Goal: Task Accomplishment & Management: Use online tool/utility

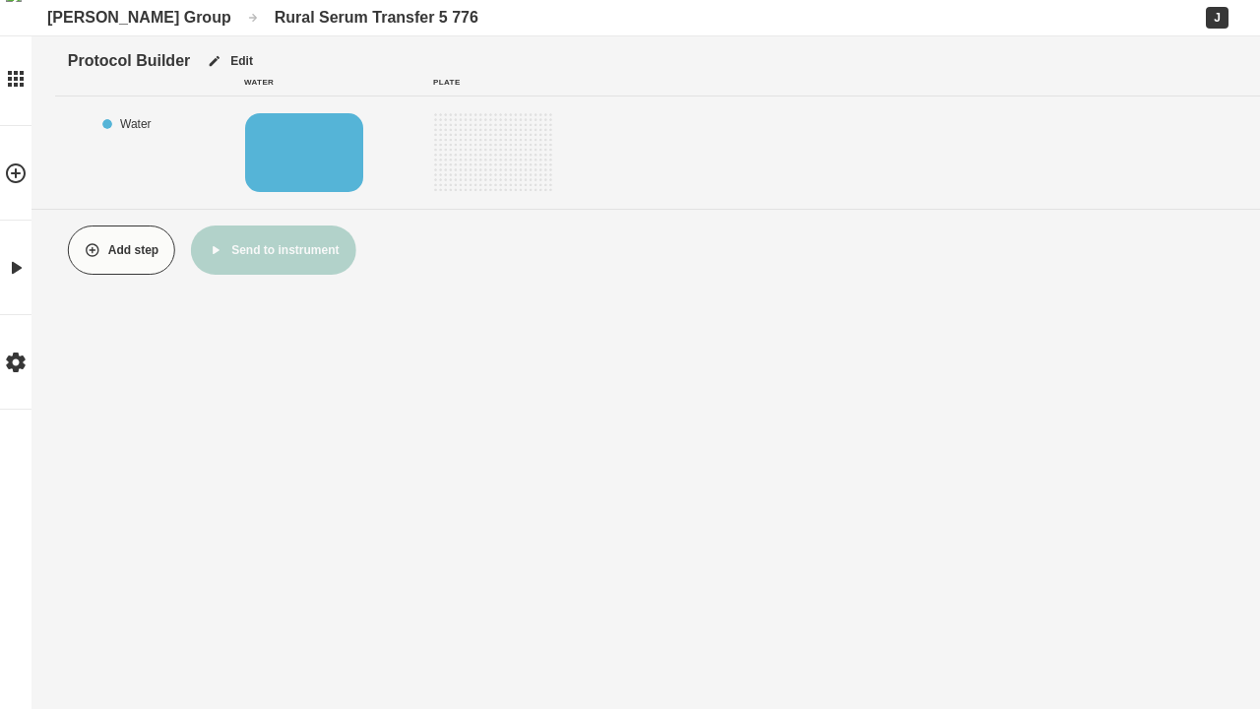
click at [121, 250] on button "Add step" at bounding box center [121, 249] width 107 height 49
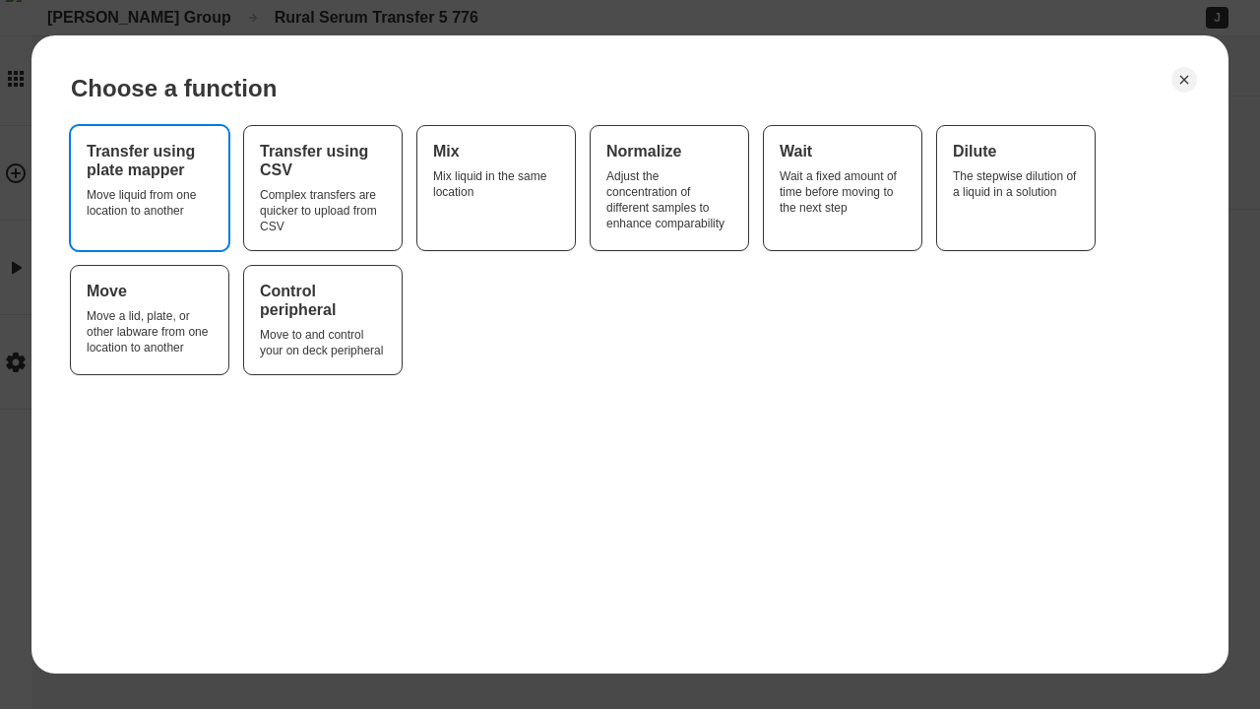
click at [150, 188] on div "Move liquid from one location to another" at bounding box center [150, 203] width 126 height 32
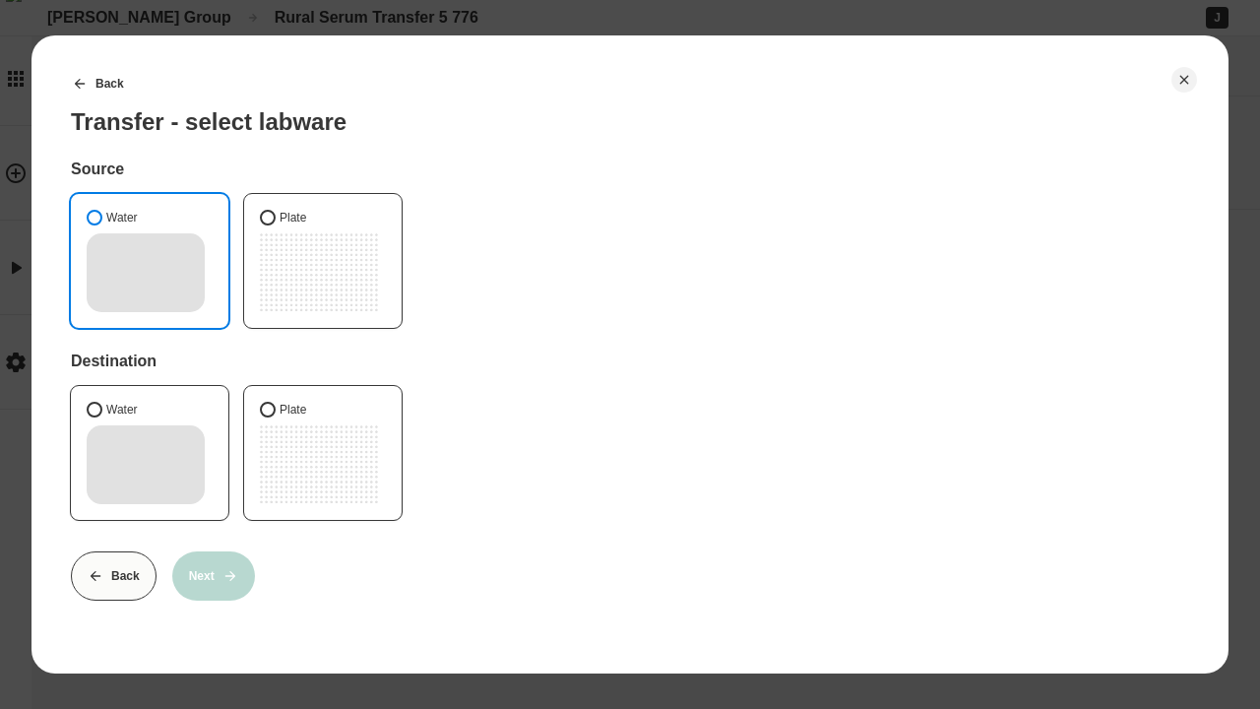
click at [95, 218] on button "Water" at bounding box center [95, 218] width 16 height 16
click at [268, 410] on button "Plate" at bounding box center [268, 410] width 16 height 16
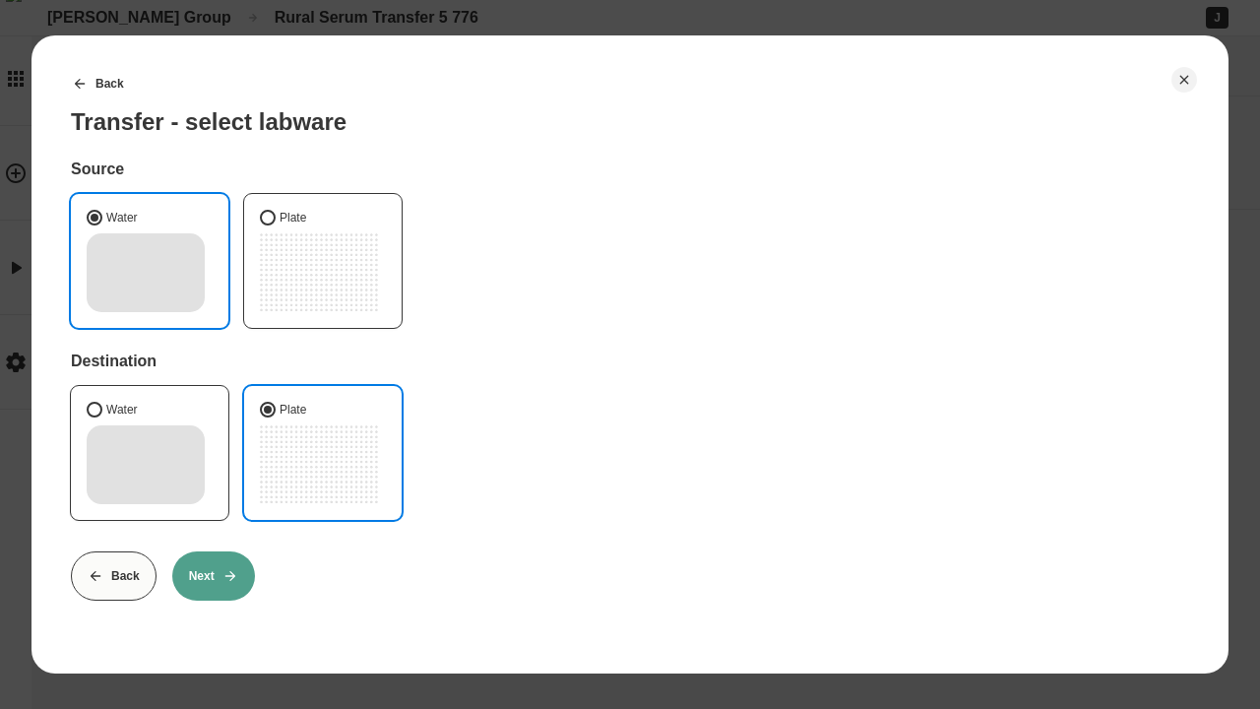
click at [213, 576] on button "Next" at bounding box center [213, 575] width 83 height 49
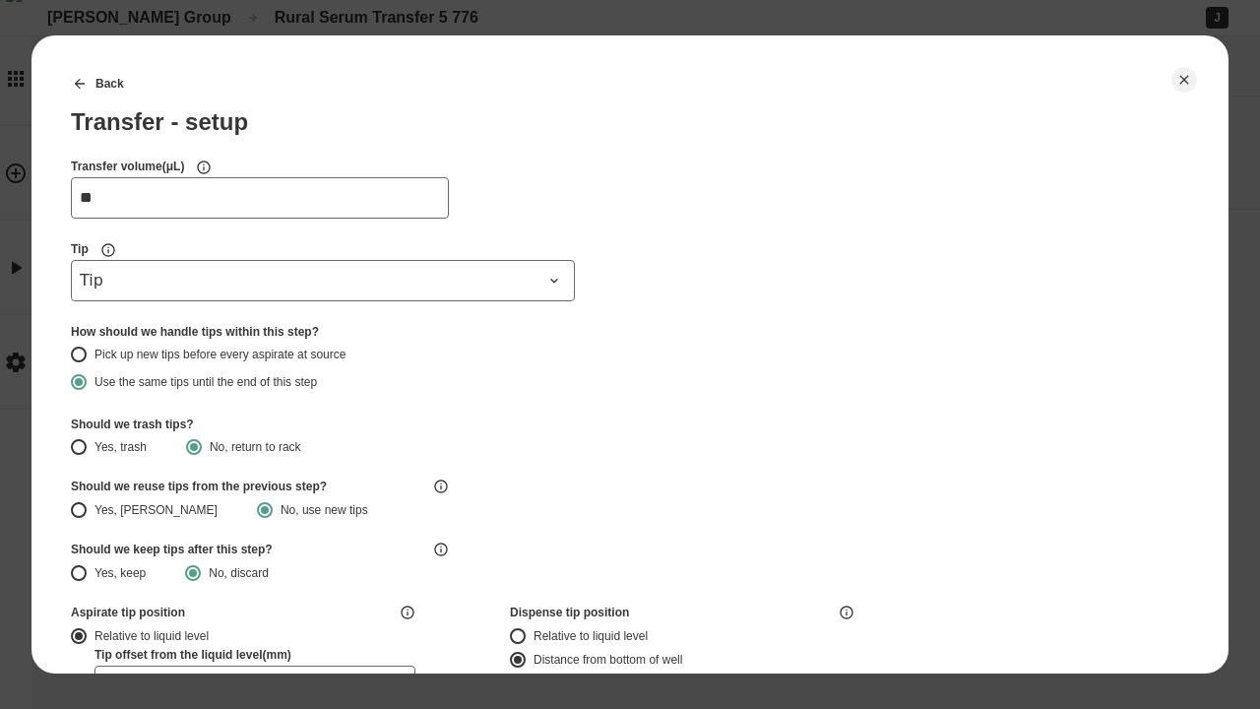
type input "**"
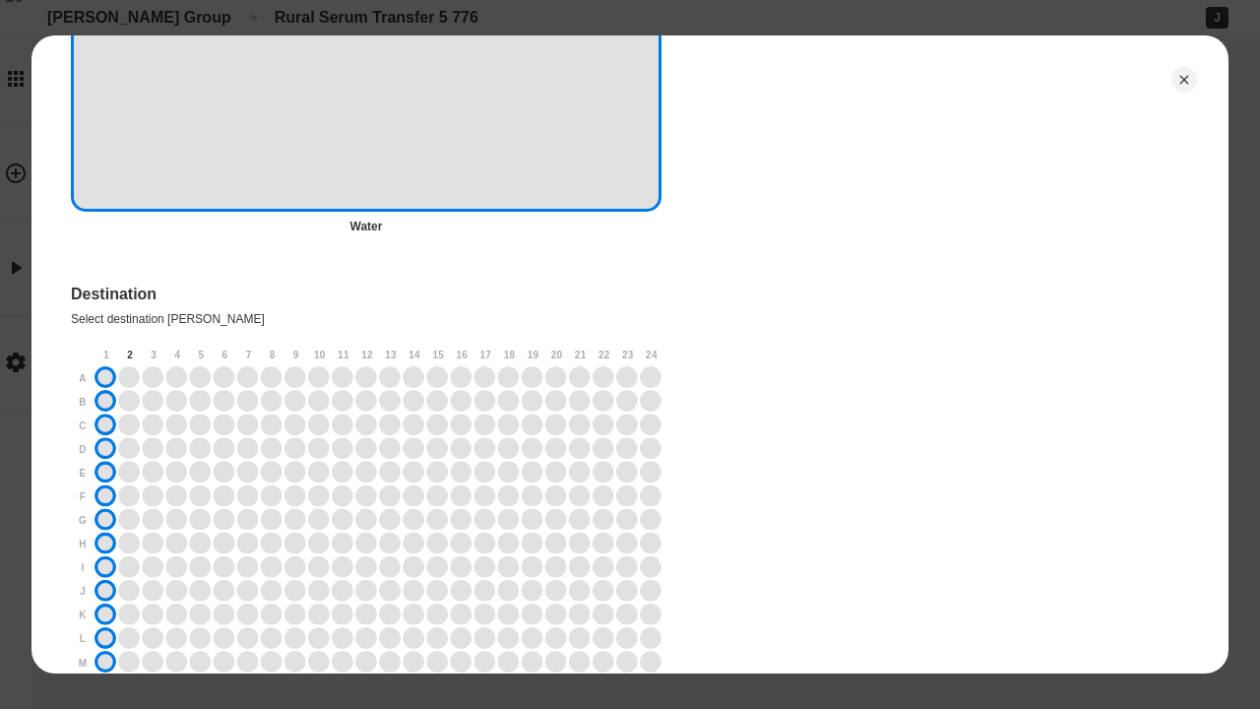
click at [130, 354] on div "2" at bounding box center [130, 355] width 24 height 24
click at [154, 354] on div "3" at bounding box center [154, 355] width 24 height 24
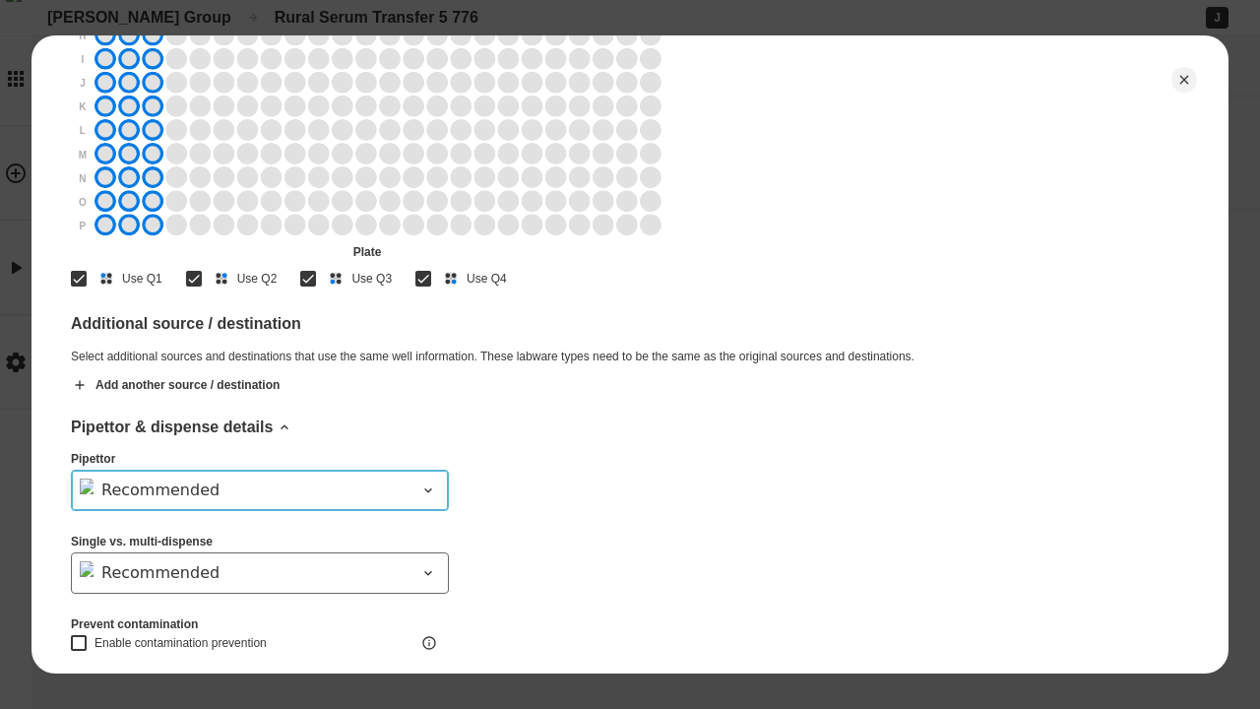
click at [260, 490] on div "Recommended" at bounding box center [248, 490] width 337 height 24
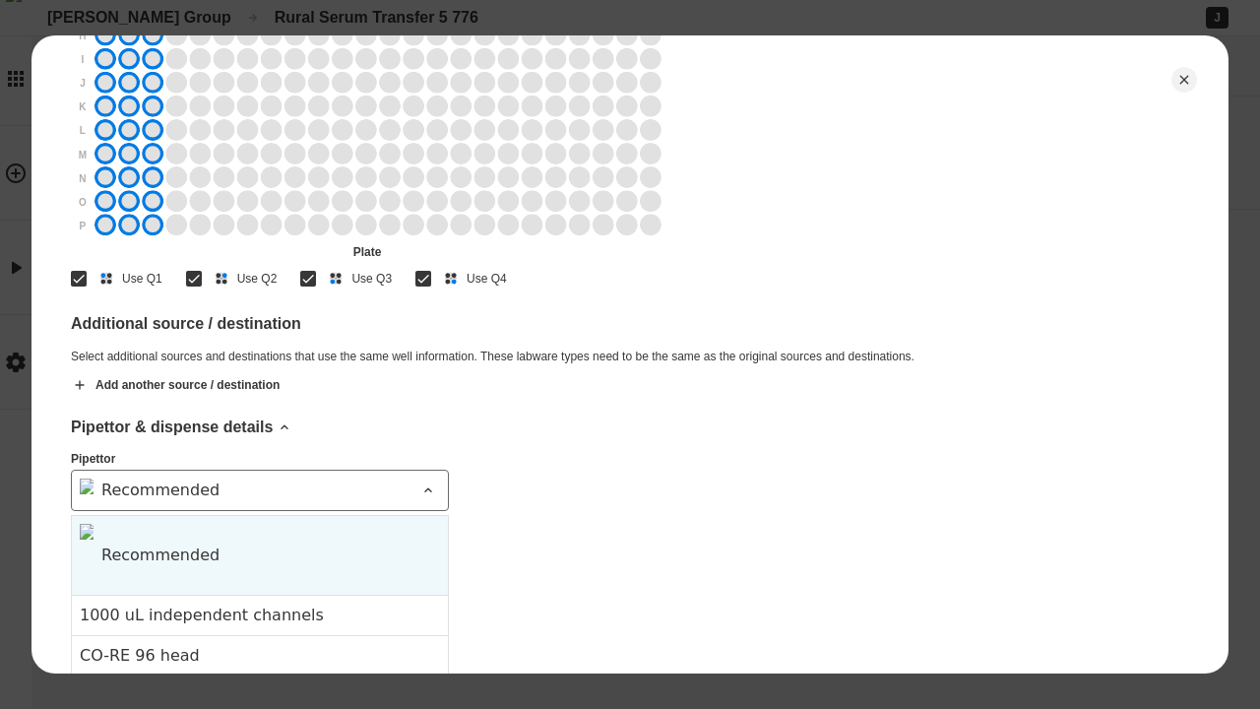
click at [260, 644] on div "CO-RE 96 head" at bounding box center [260, 656] width 360 height 24
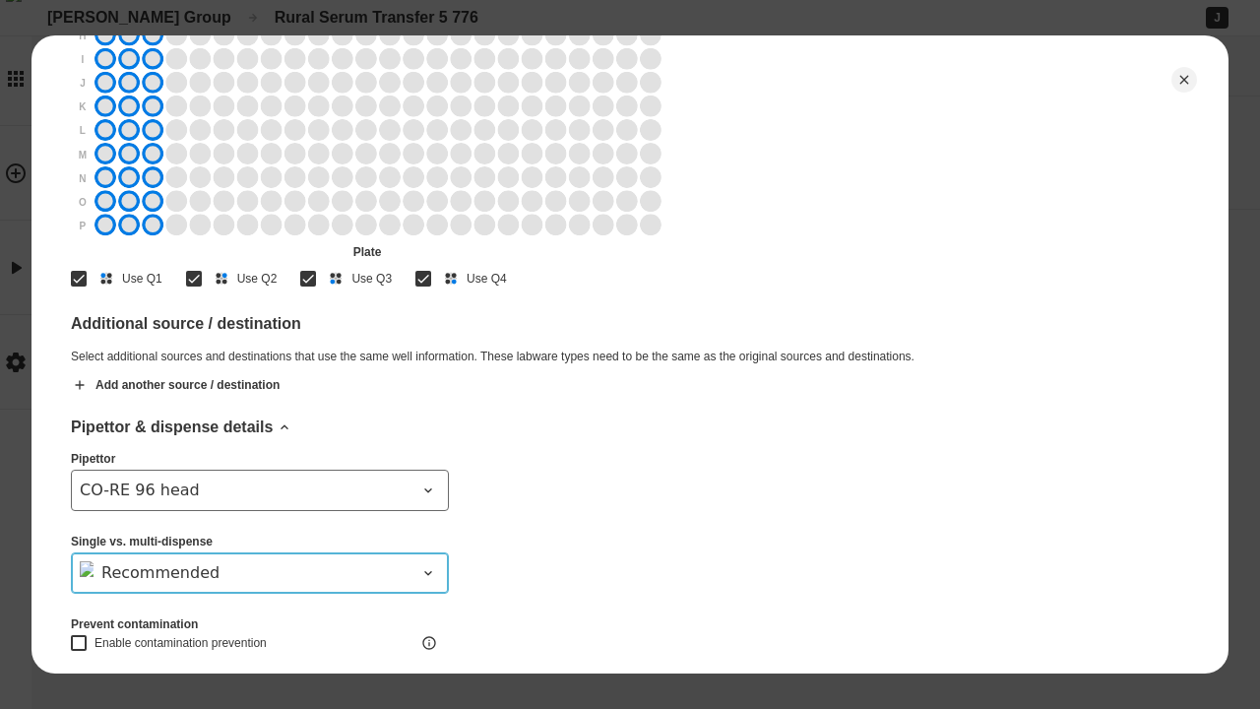
click at [260, 573] on div "Recommended" at bounding box center [248, 573] width 337 height 24
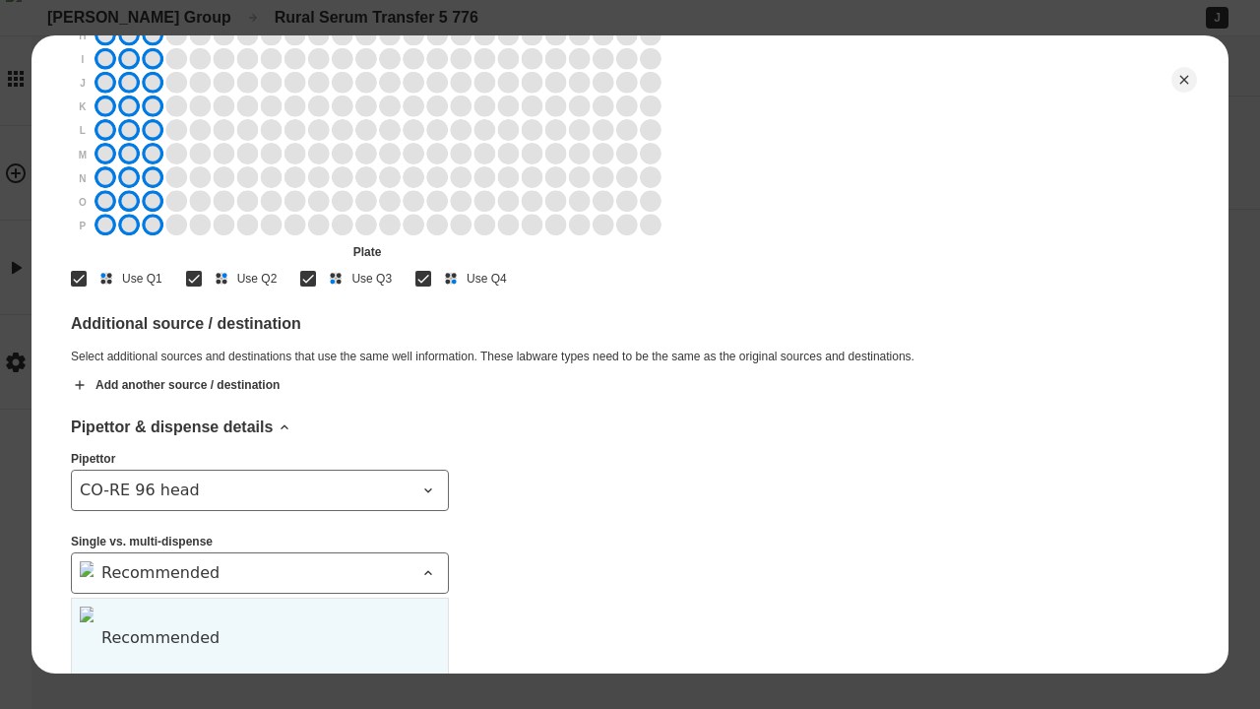
click at [260, 686] on div "Always single dispense" at bounding box center [260, 698] width 360 height 24
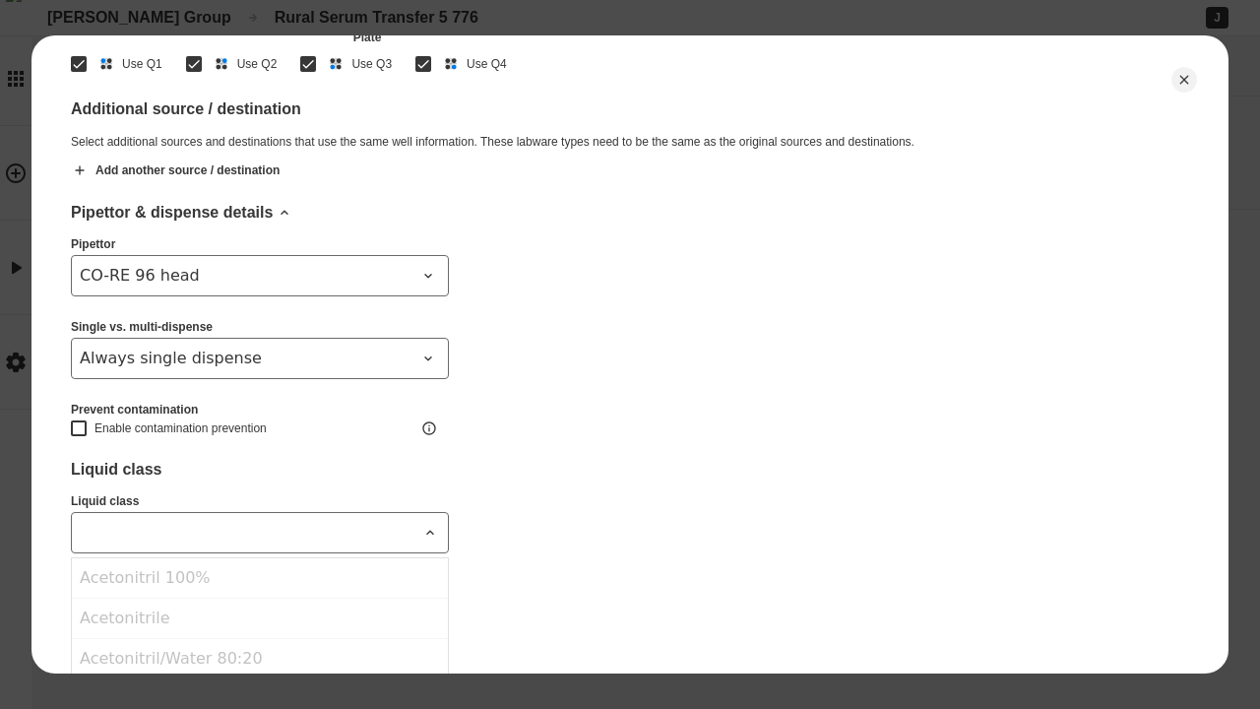
click at [260, 678] on div "Aqueous" at bounding box center [260, 698] width 376 height 40
type input "*******"
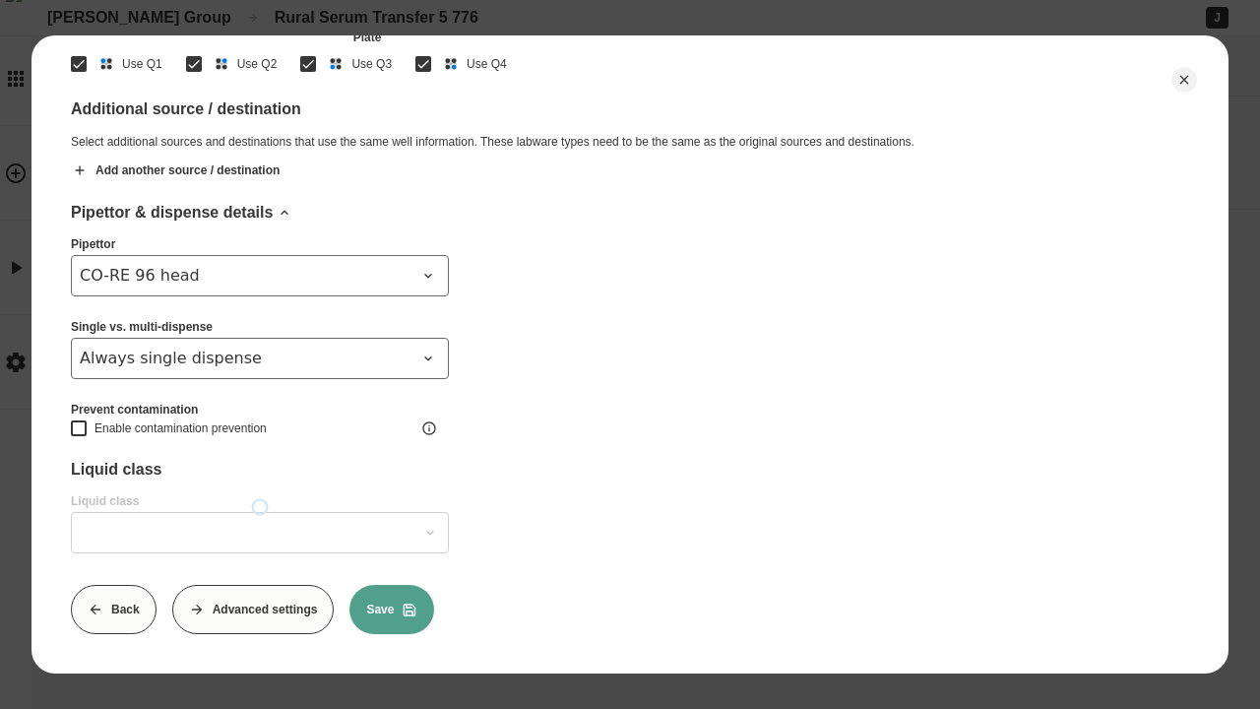
scroll to position [2026, 0]
type input "*******"
click at [392, 609] on button "Save" at bounding box center [391, 609] width 85 height 49
